Goal: Task Accomplishment & Management: Use online tool/utility

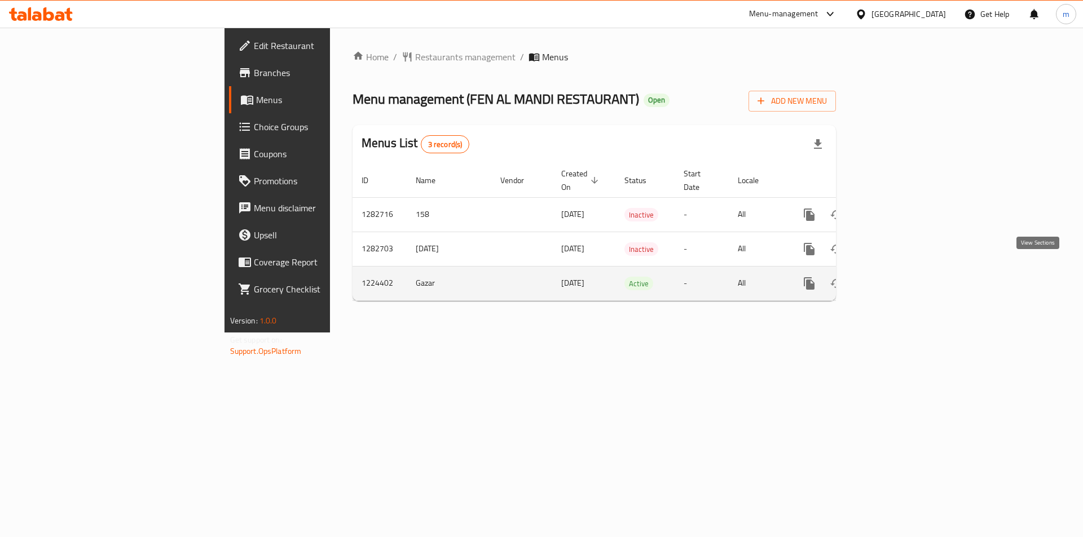
click at [897, 277] on icon "enhanced table" at bounding box center [891, 284] width 14 height 14
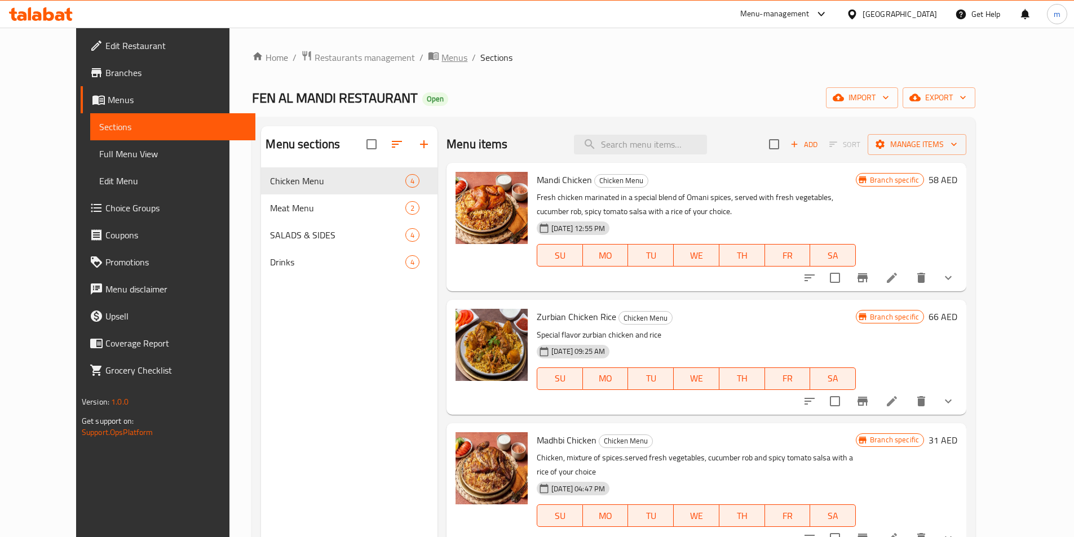
click at [441, 58] on span "Menus" at bounding box center [454, 58] width 26 height 14
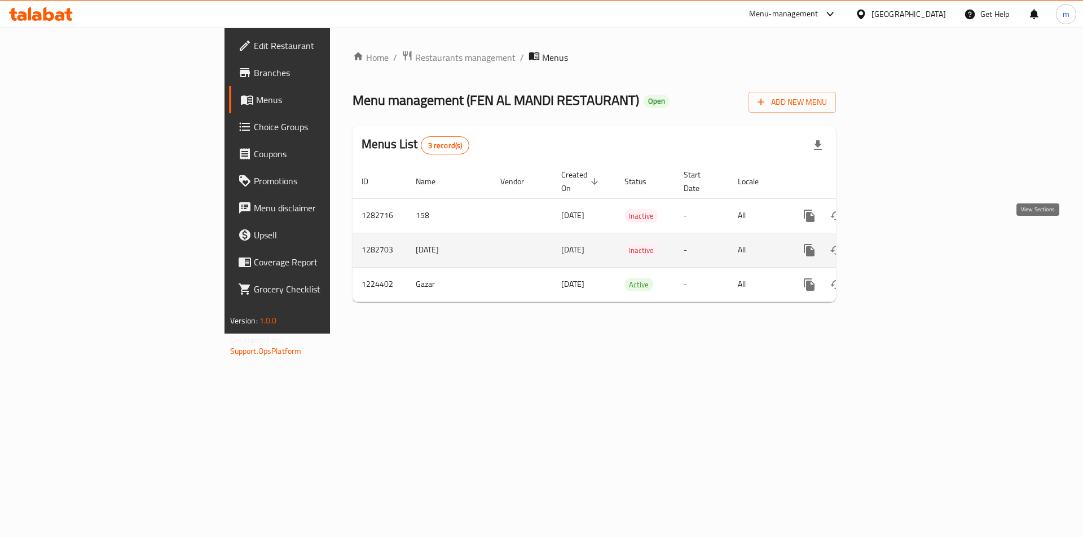
click at [897, 244] on icon "enhanced table" at bounding box center [891, 251] width 14 height 14
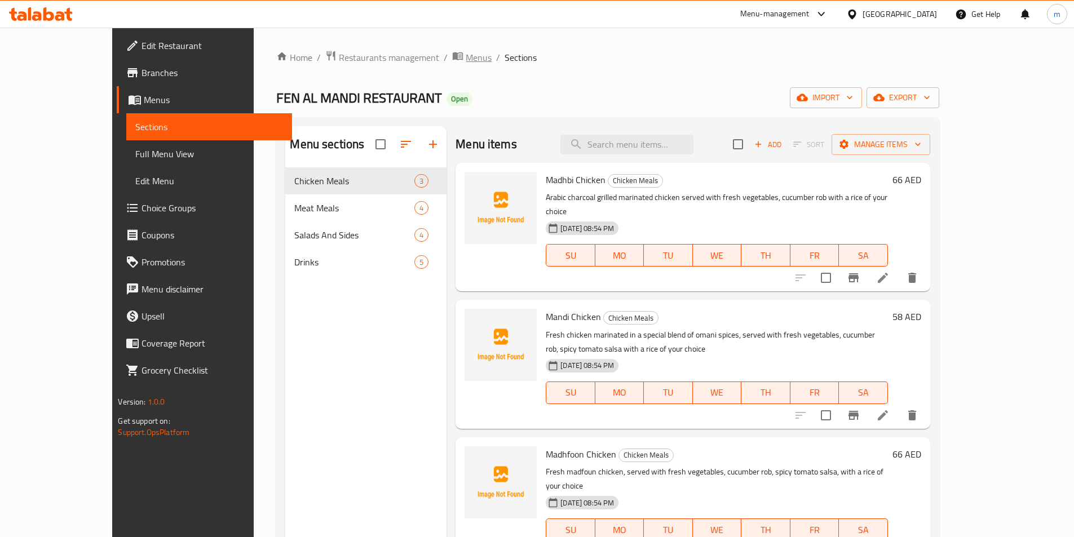
click at [466, 60] on span "Menus" at bounding box center [479, 58] width 26 height 14
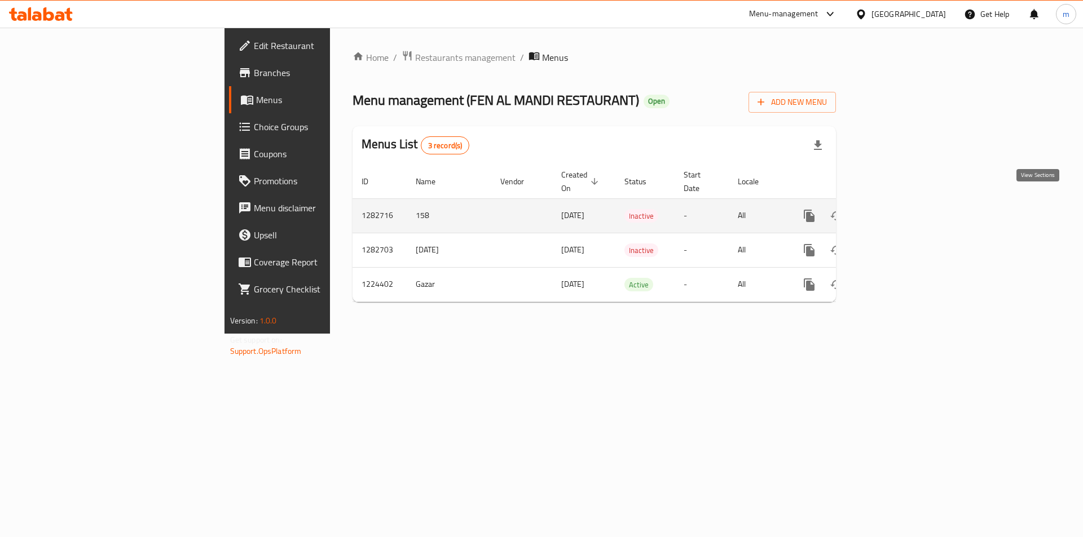
click at [895, 211] on icon "enhanced table" at bounding box center [890, 216] width 10 height 10
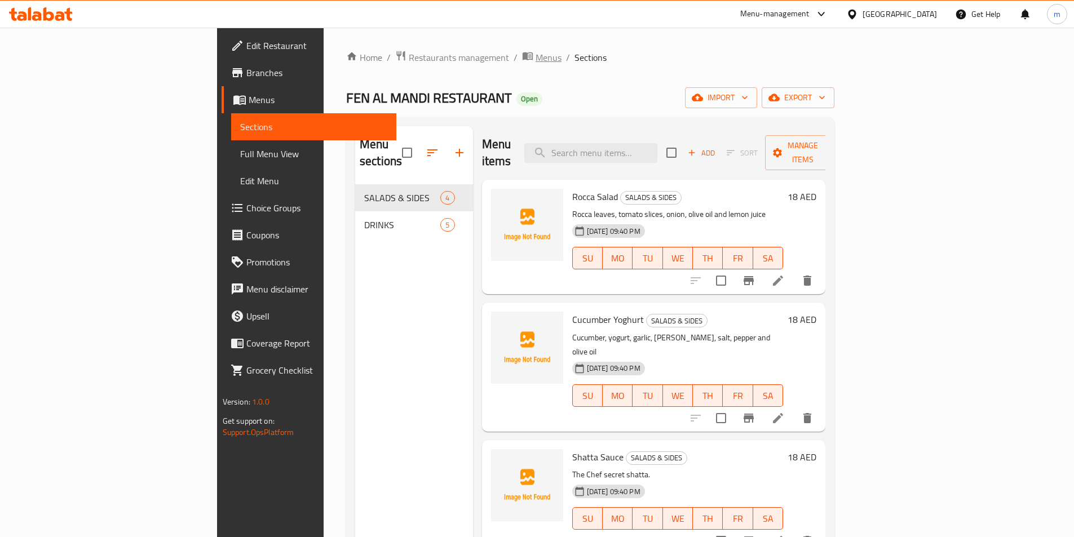
click at [536, 59] on span "Menus" at bounding box center [549, 58] width 26 height 14
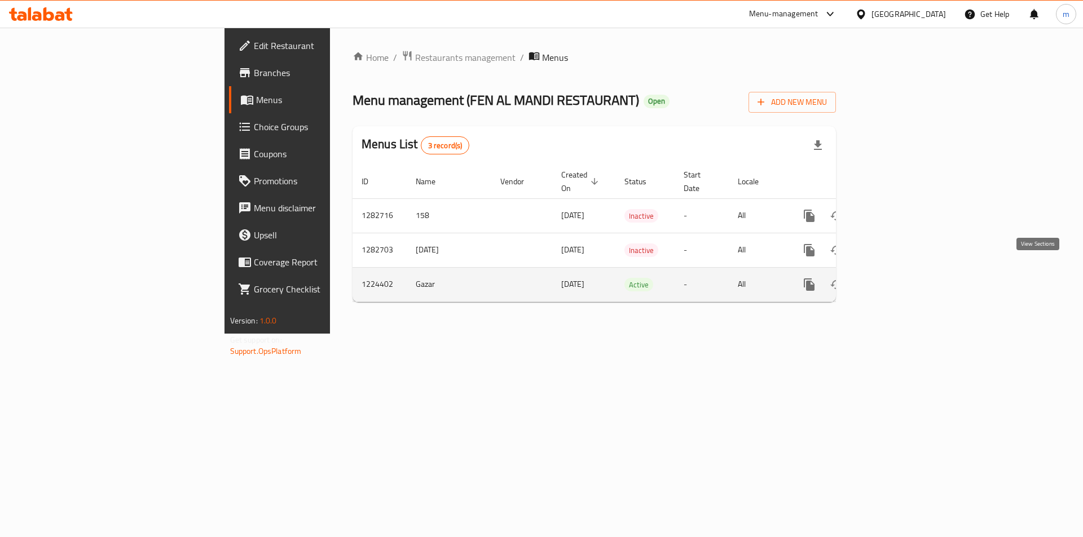
click at [897, 278] on icon "enhanced table" at bounding box center [891, 285] width 14 height 14
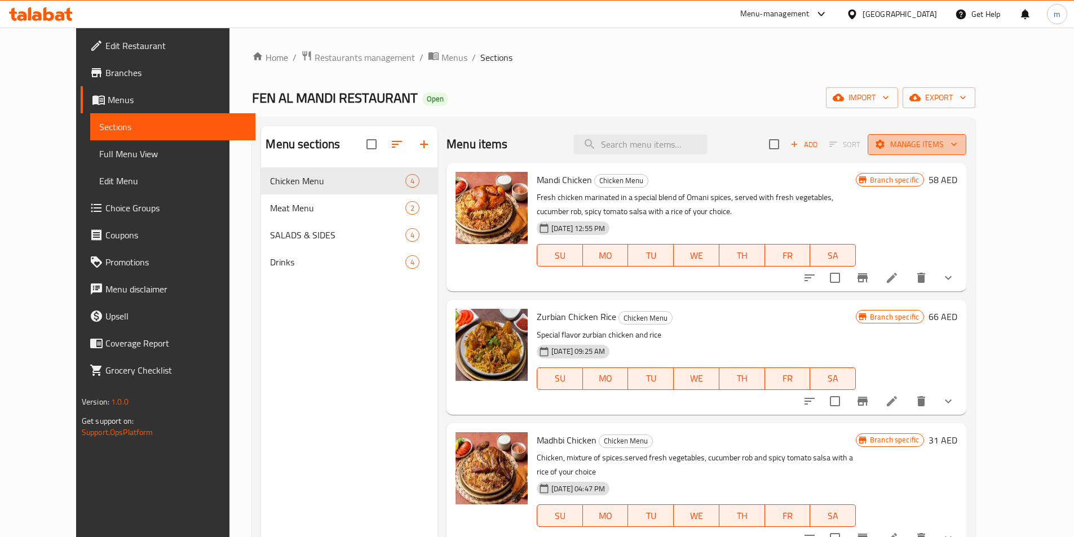
click at [957, 143] on span "Manage items" at bounding box center [917, 145] width 81 height 14
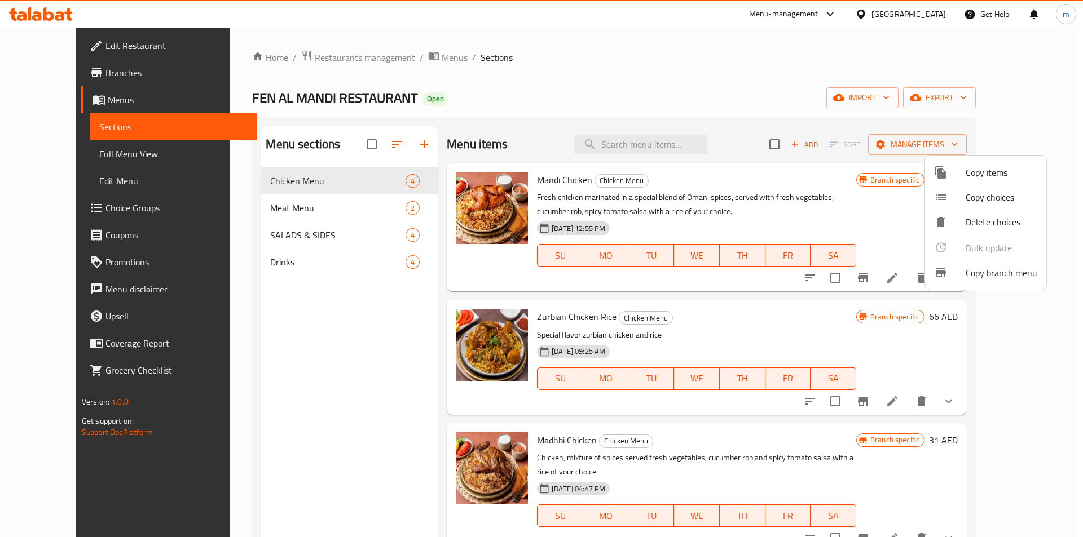
click at [969, 277] on span "Copy branch menu" at bounding box center [1001, 273] width 72 height 14
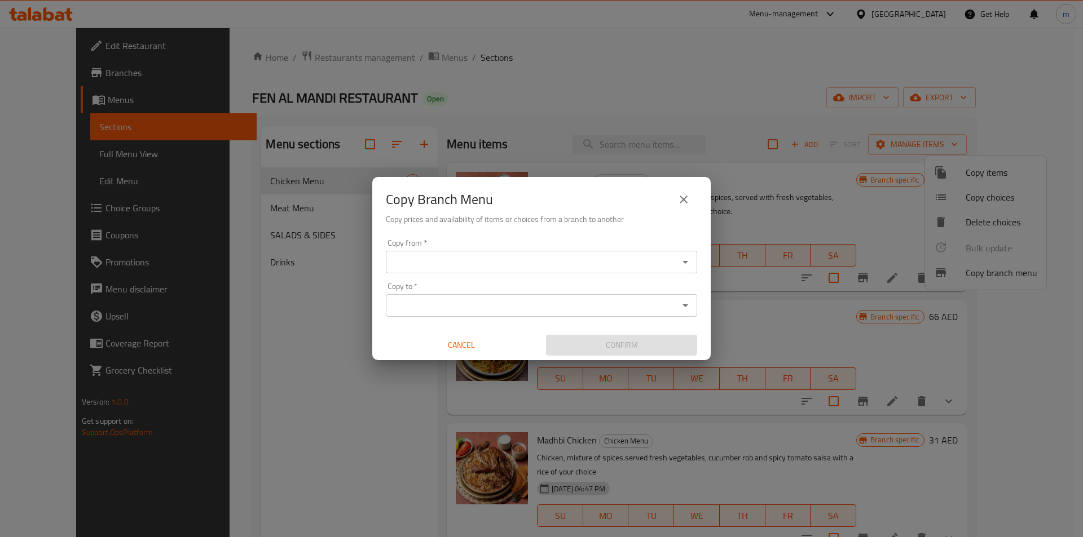
click at [591, 257] on input "Copy from   *" at bounding box center [532, 262] width 286 height 16
click at [581, 262] on input "Copy from   *" at bounding box center [532, 262] width 286 height 16
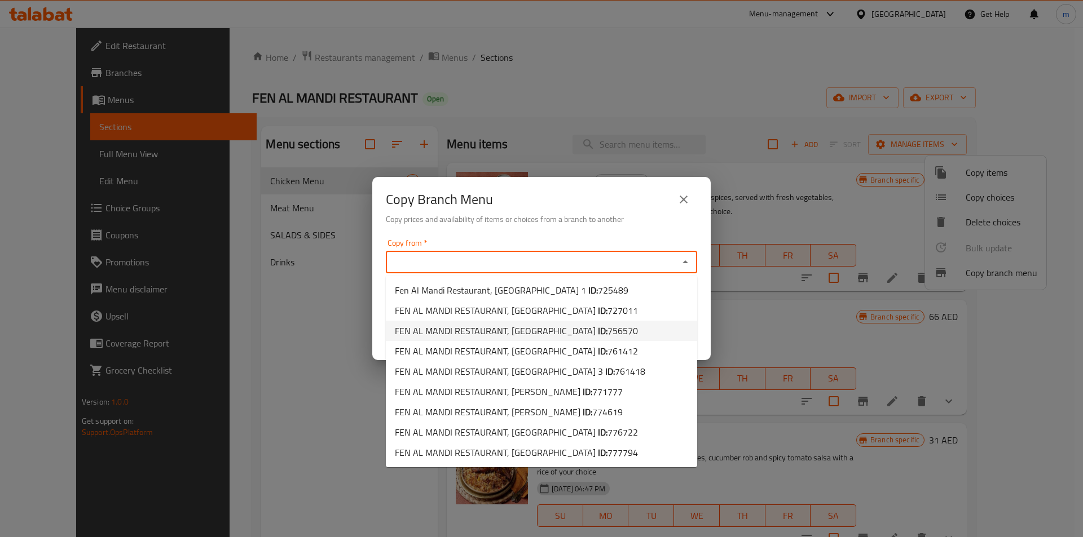
click at [609, 336] on li "FEN AL MANDI RESTAURANT, [GEOGRAPHIC_DATA] ID: 756570" at bounding box center [541, 331] width 311 height 20
type input "FEN AL MANDI RESTAURANT, [GEOGRAPHIC_DATA]"
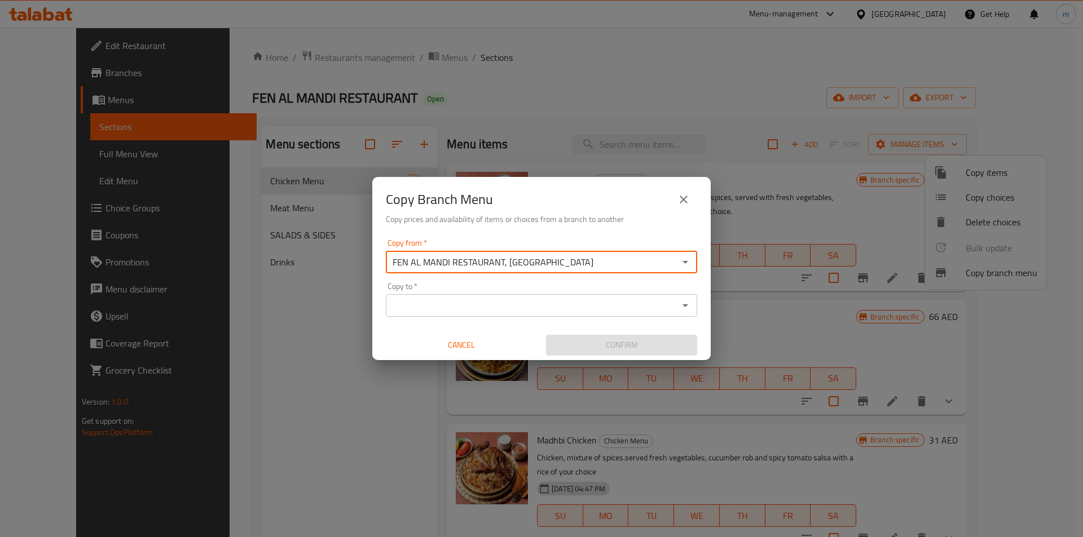
click at [675, 313] on div "Copy to *" at bounding box center [541, 305] width 311 height 23
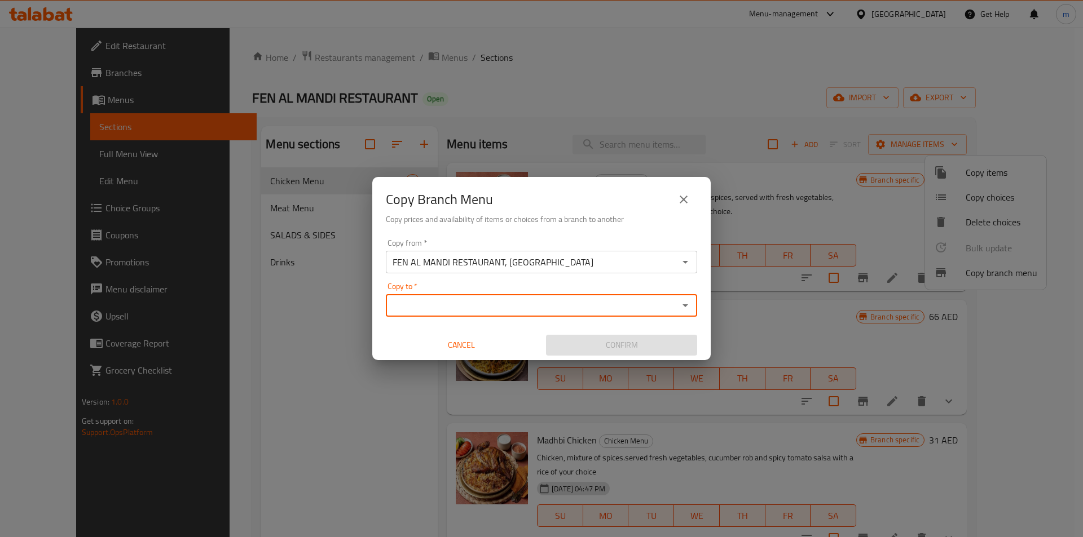
click at [681, 303] on icon "Open" at bounding box center [685, 306] width 14 height 14
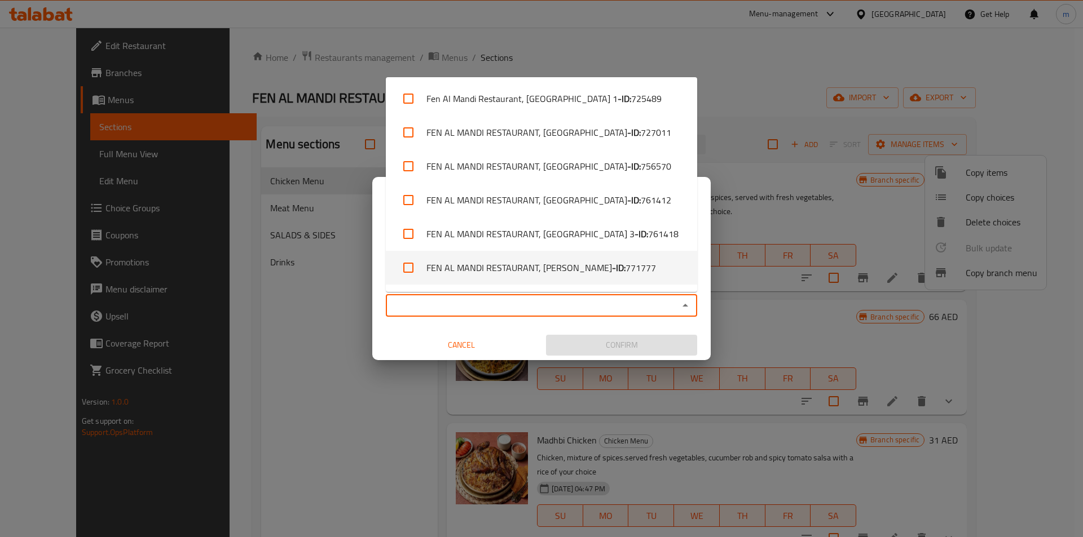
scroll to position [99, 0]
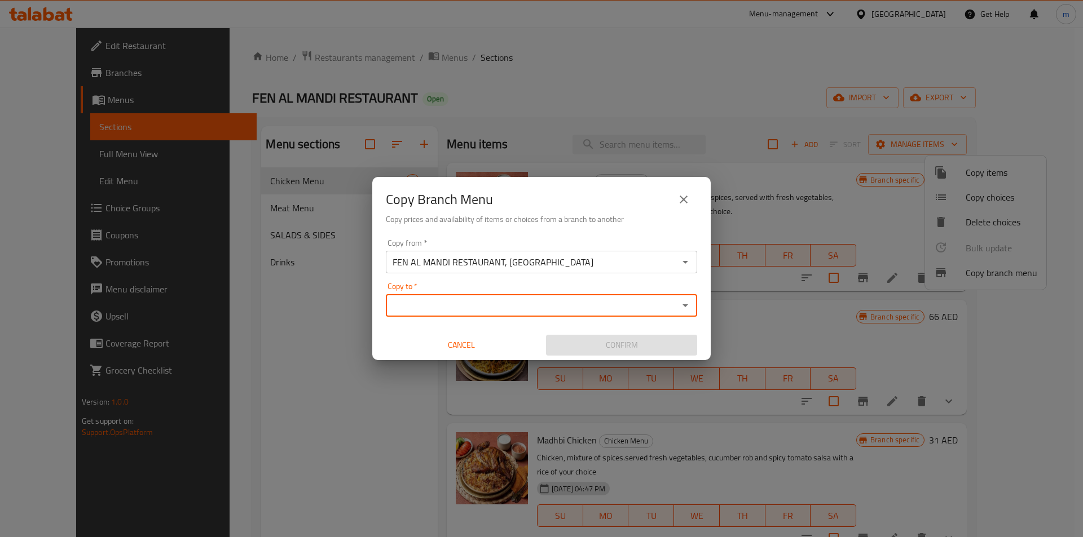
click at [644, 312] on input "Copy to   *" at bounding box center [532, 306] width 286 height 16
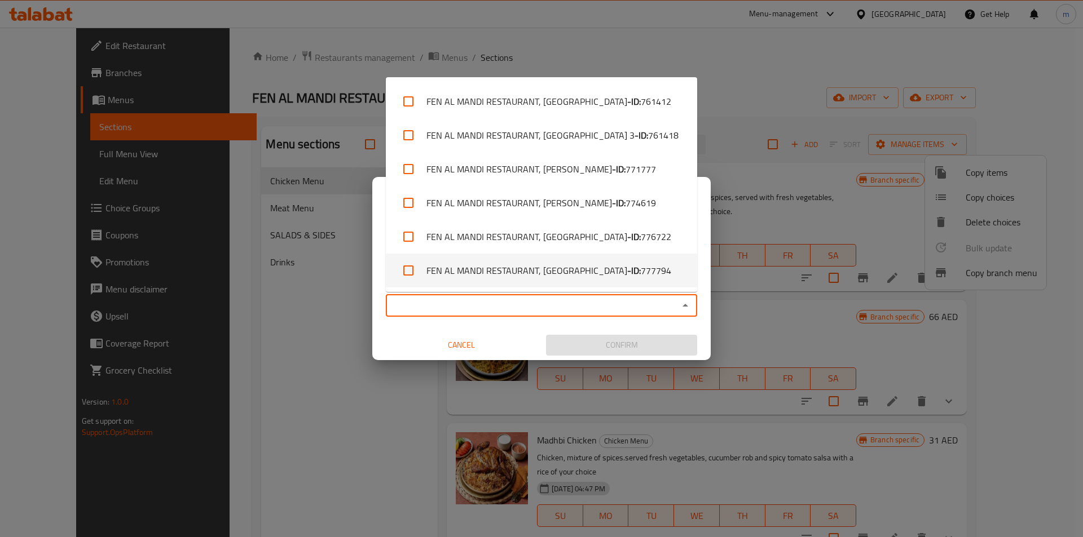
click at [641, 277] on span "777794" at bounding box center [656, 271] width 30 height 14
checkbox input "true"
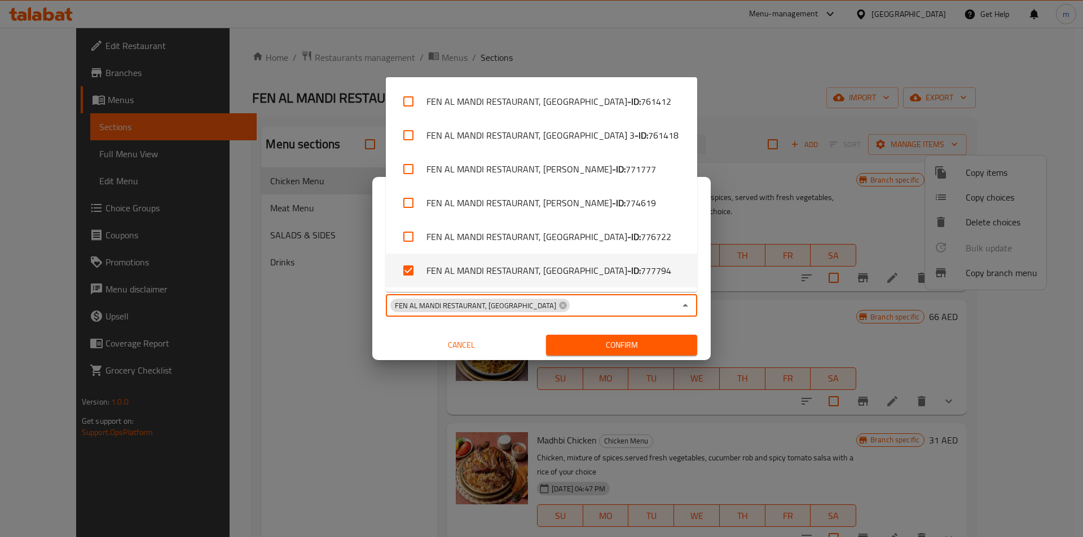
click at [410, 328] on div "Copy from   * FEN AL MANDI RESTAURANT, [GEOGRAPHIC_DATA] from * Copy to   * FEN…" at bounding box center [541, 298] width 338 height 126
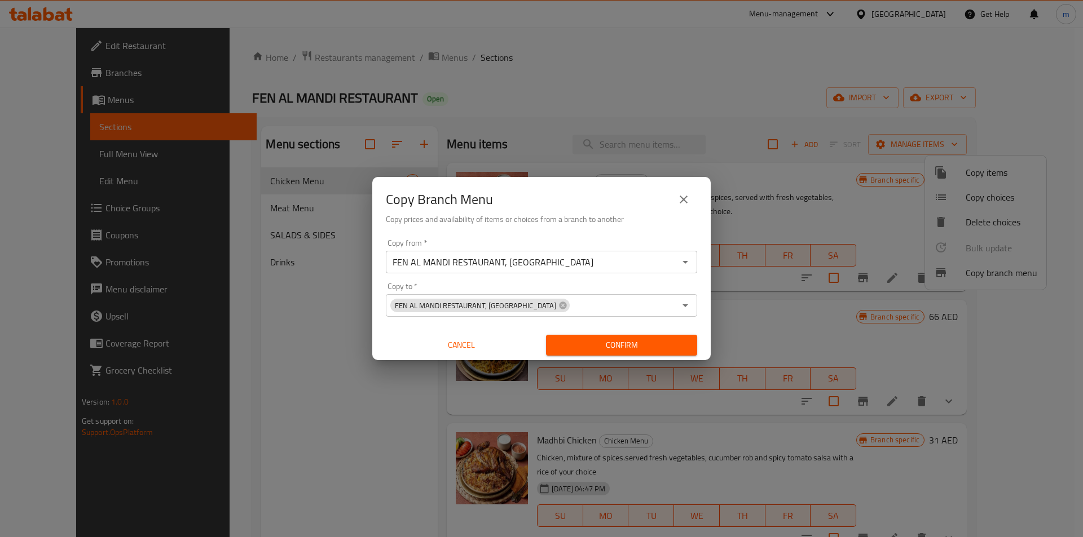
click at [642, 344] on span "Confirm" at bounding box center [621, 345] width 133 height 14
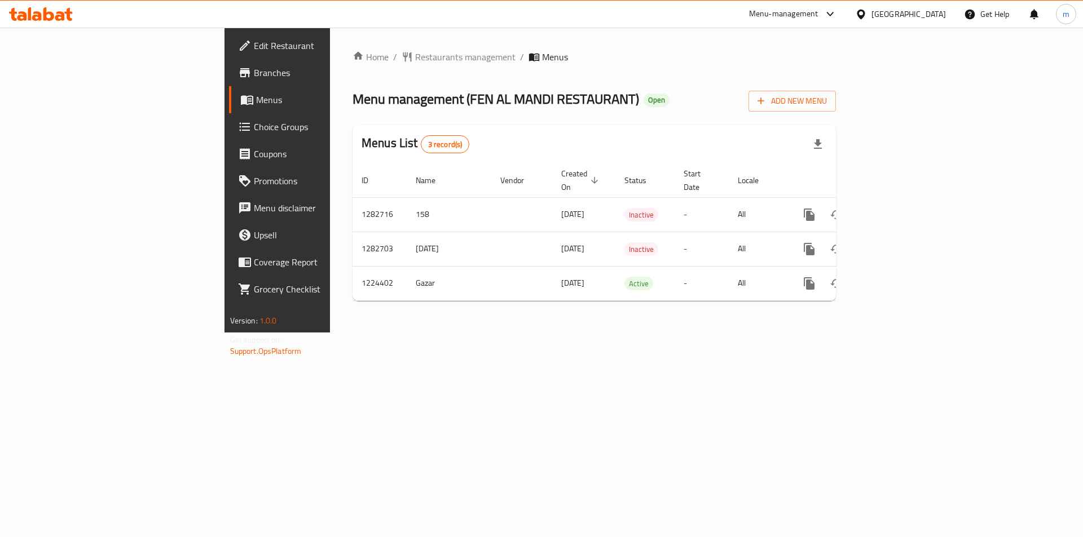
click at [529, 333] on div "Home / Restaurants management / Menus Menu management ( FEN AL MANDI RESTAURANT…" at bounding box center [594, 180] width 528 height 305
click at [841, 328] on div "Home / Restaurants management / Menus Menu management ( FEN AL MANDI RESTAURANT…" at bounding box center [594, 180] width 528 height 305
